Goal: Task Accomplishment & Management: Manage account settings

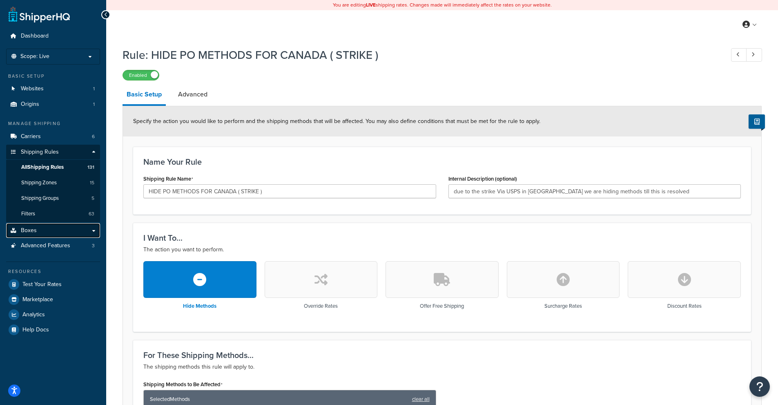
click at [42, 231] on link "Boxes" at bounding box center [53, 230] width 94 height 15
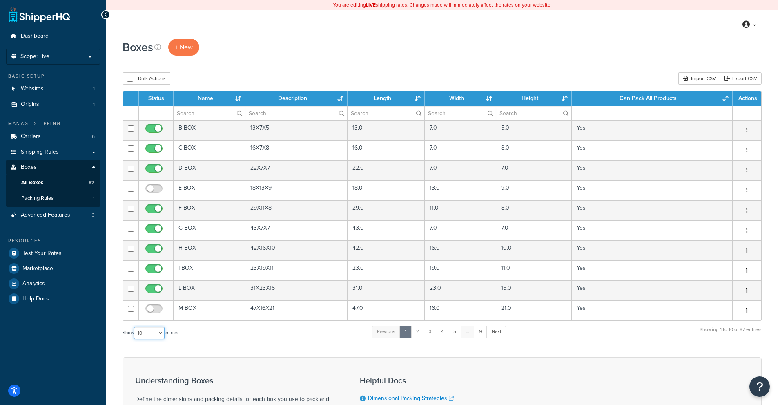
click at [158, 333] on select "10 15 25 50 100 1000" at bounding box center [149, 333] width 31 height 12
select select "100"
click at [135, 327] on select "10 15 25 50 100 1000" at bounding box center [149, 333] width 31 height 12
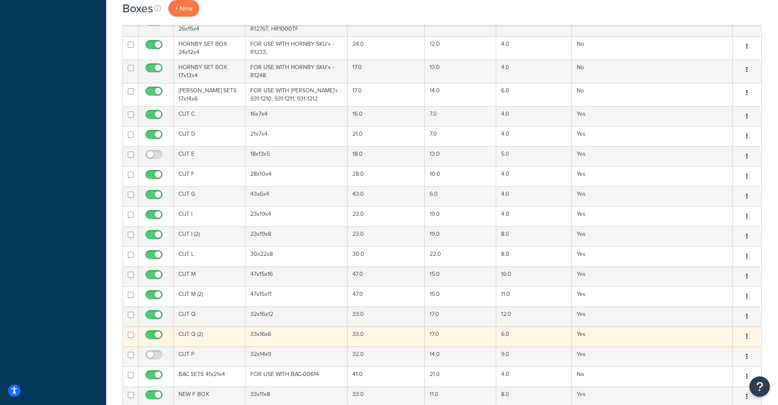
scroll to position [1226, 0]
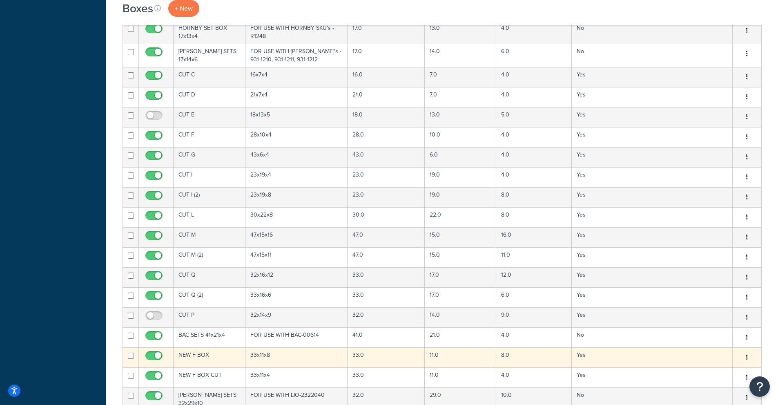
click at [744, 351] on button "button" at bounding box center [747, 357] width 11 height 13
click at [726, 364] on link "Edit" at bounding box center [720, 372] width 65 height 17
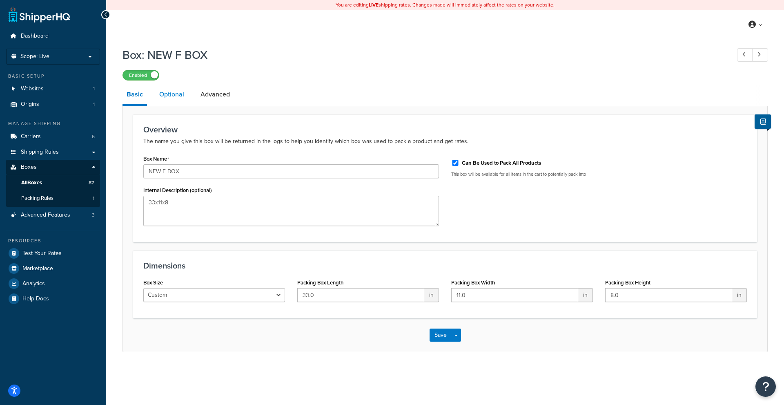
click at [168, 93] on link "Optional" at bounding box center [171, 95] width 33 height 20
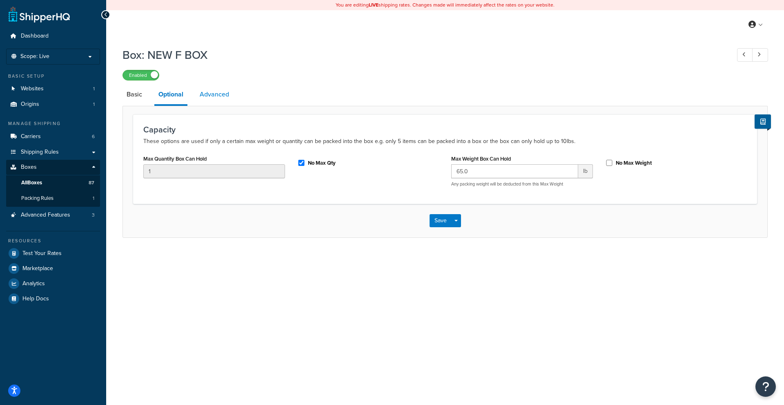
click at [222, 96] on link "Advanced" at bounding box center [215, 95] width 38 height 20
